Goal: Task Accomplishment & Management: Manage account settings

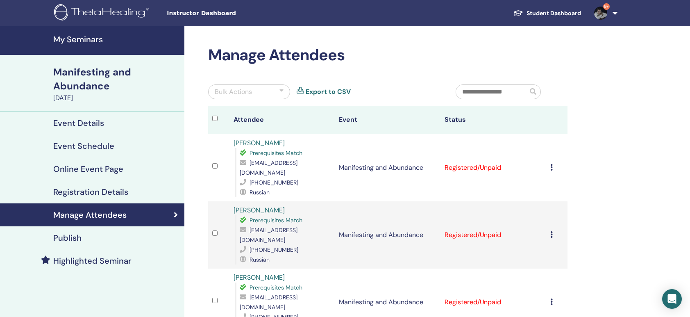
scroll to position [73, 0]
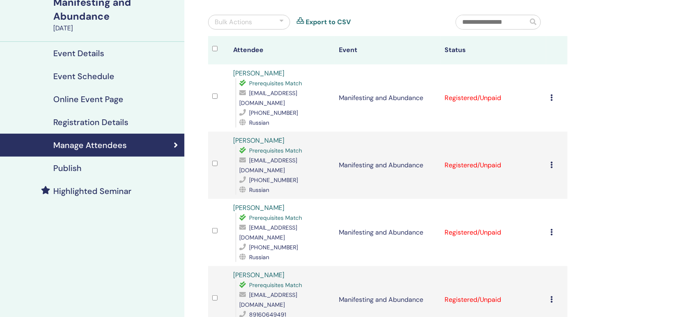
scroll to position [73, 0]
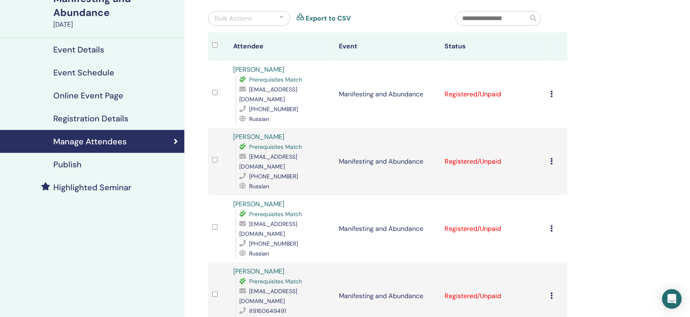
click at [551, 97] on icon at bounding box center [552, 94] width 2 height 7
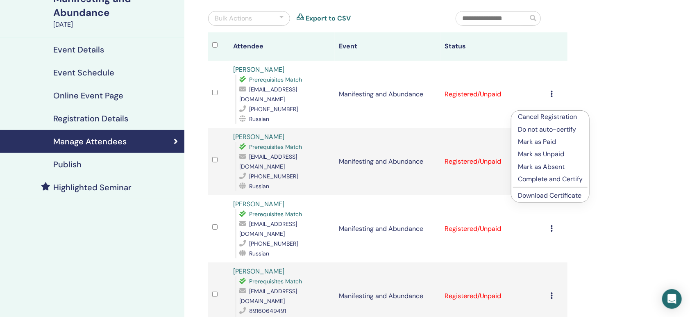
click at [573, 184] on p "Complete and Certify" at bounding box center [550, 179] width 65 height 10
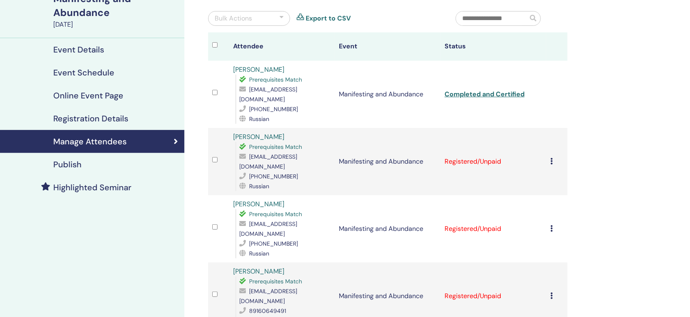
scroll to position [73, 0]
click at [551, 164] on icon at bounding box center [552, 161] width 2 height 7
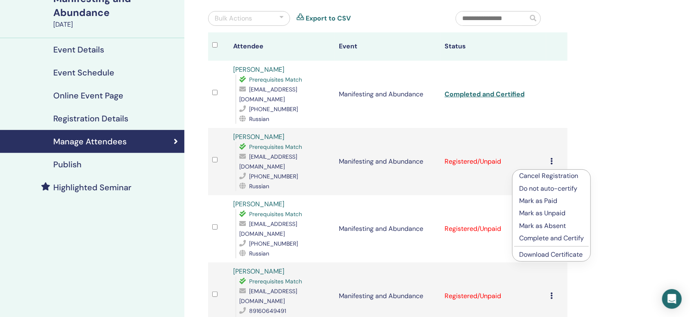
click at [578, 243] on p "Complete and Certify" at bounding box center [551, 238] width 65 height 10
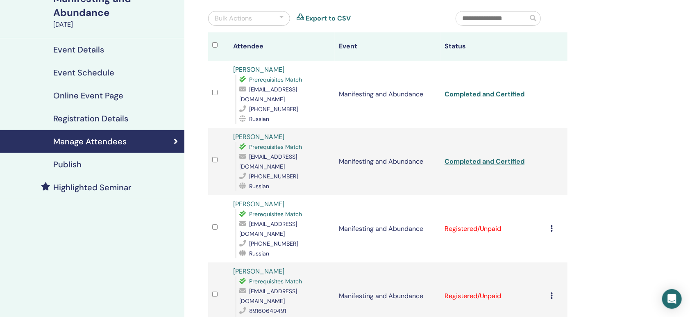
scroll to position [73, 0]
click at [551, 226] on icon at bounding box center [552, 228] width 2 height 7
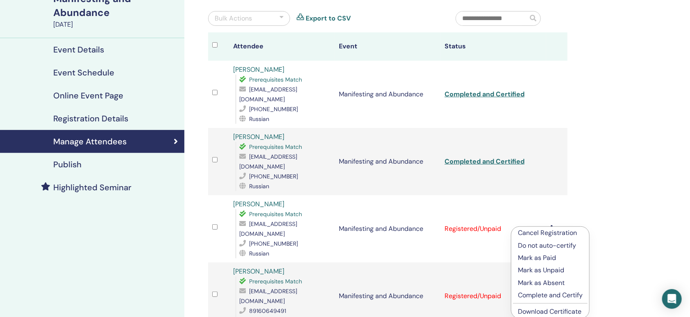
click at [583, 300] on p "Complete and Certify" at bounding box center [550, 295] width 65 height 10
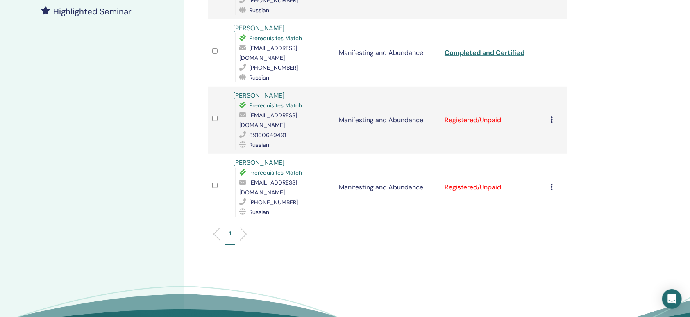
scroll to position [252, 0]
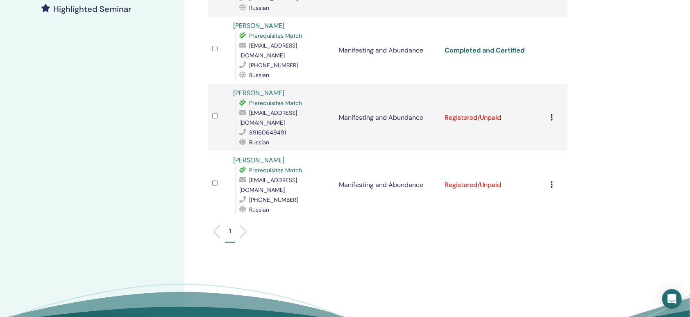
click at [551, 114] on icon at bounding box center [552, 117] width 2 height 7
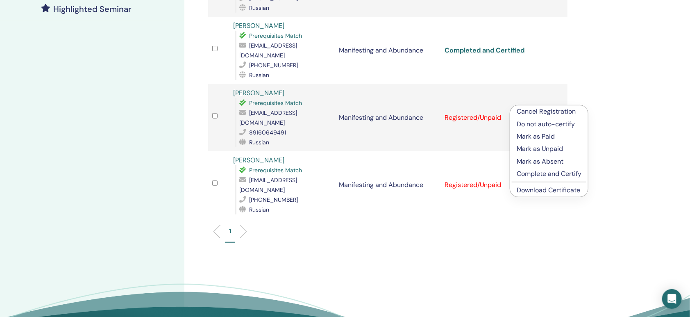
click at [578, 179] on p "Complete and Certify" at bounding box center [549, 174] width 65 height 10
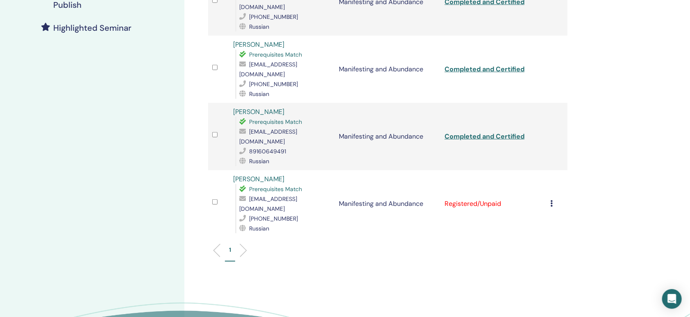
scroll to position [233, 0]
click at [551, 200] on icon at bounding box center [552, 203] width 2 height 7
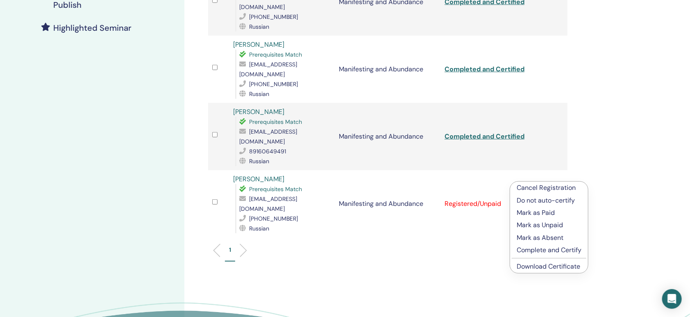
click at [562, 255] on p "Complete and Certify" at bounding box center [549, 250] width 65 height 10
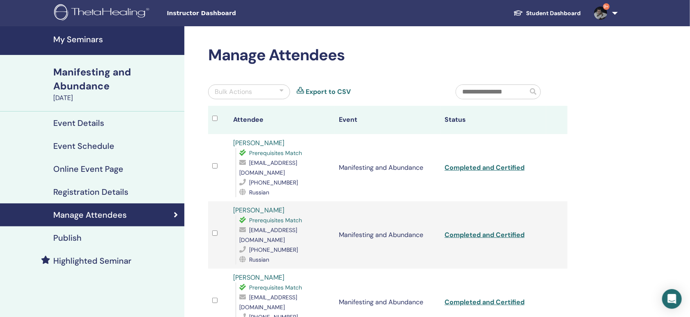
click at [86, 44] on h4 "My Seminars" at bounding box center [116, 39] width 126 height 10
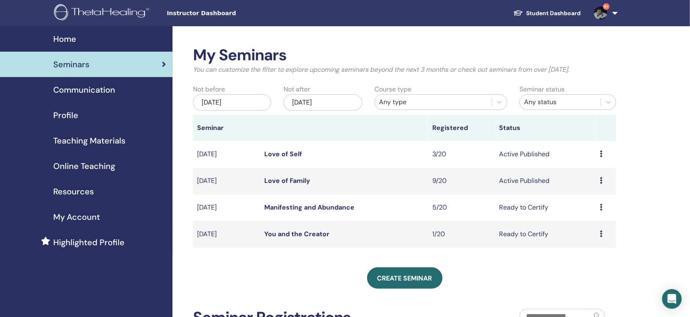
click at [601, 184] on icon at bounding box center [602, 180] width 2 height 7
click at [601, 250] on link "Attendees" at bounding box center [587, 245] width 31 height 9
